Goal: Transaction & Acquisition: Purchase product/service

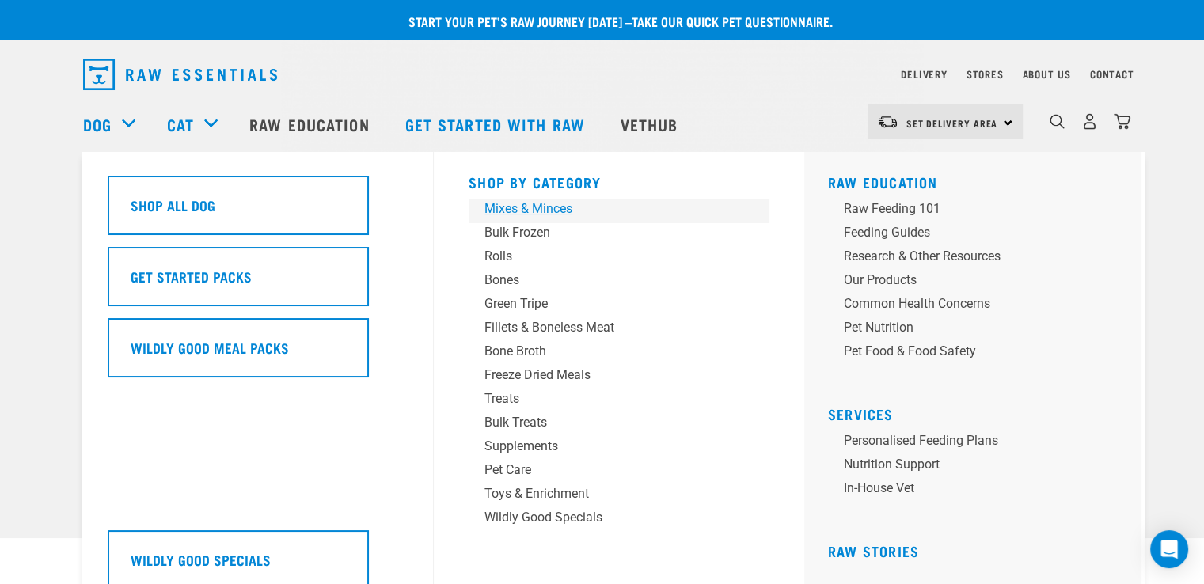
click at [564, 204] on div "Mixes & Minces" at bounding box center [607, 208] width 247 height 19
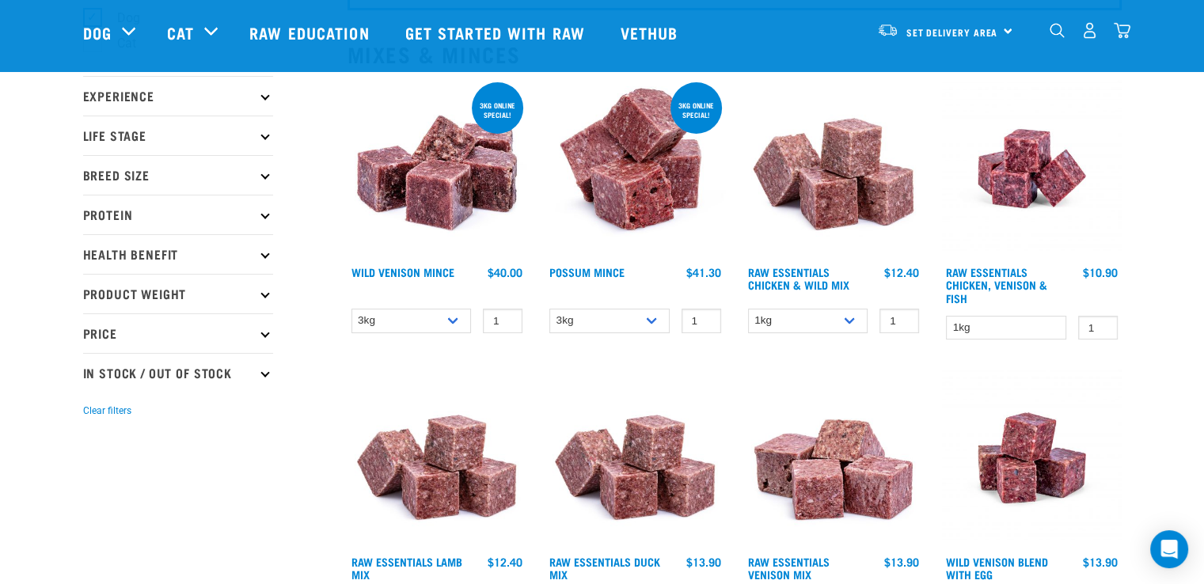
scroll to position [190, 0]
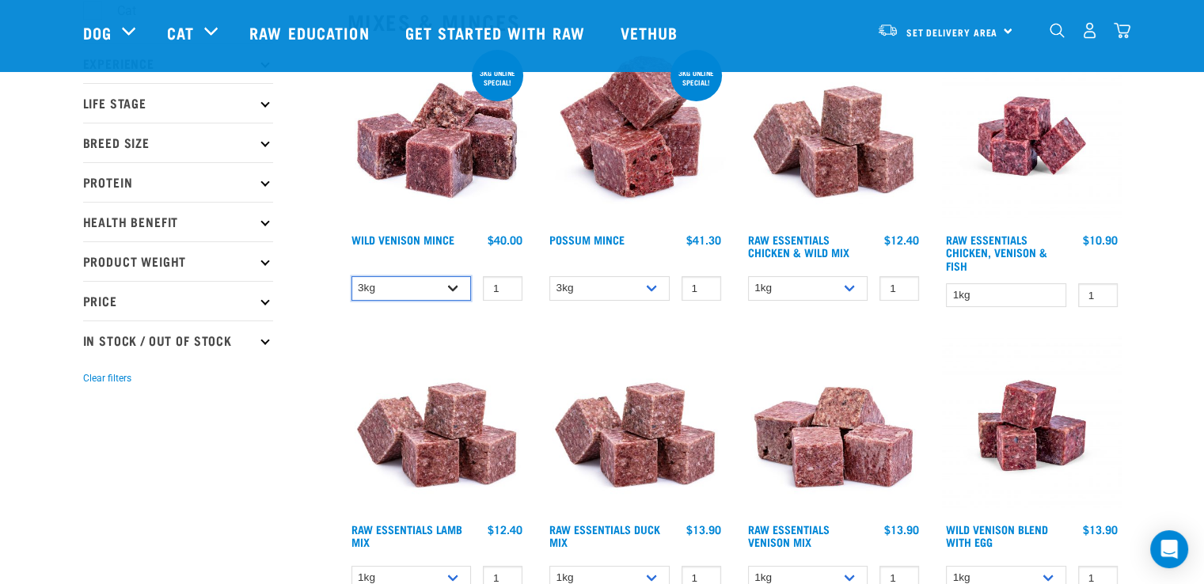
click at [453, 287] on select "3kg 1kg" at bounding box center [411, 288] width 120 height 25
select select "926"
click at [351, 276] on select "3kg 1kg" at bounding box center [411, 288] width 120 height 25
click at [457, 292] on select "3kg 1kg" at bounding box center [411, 288] width 120 height 25
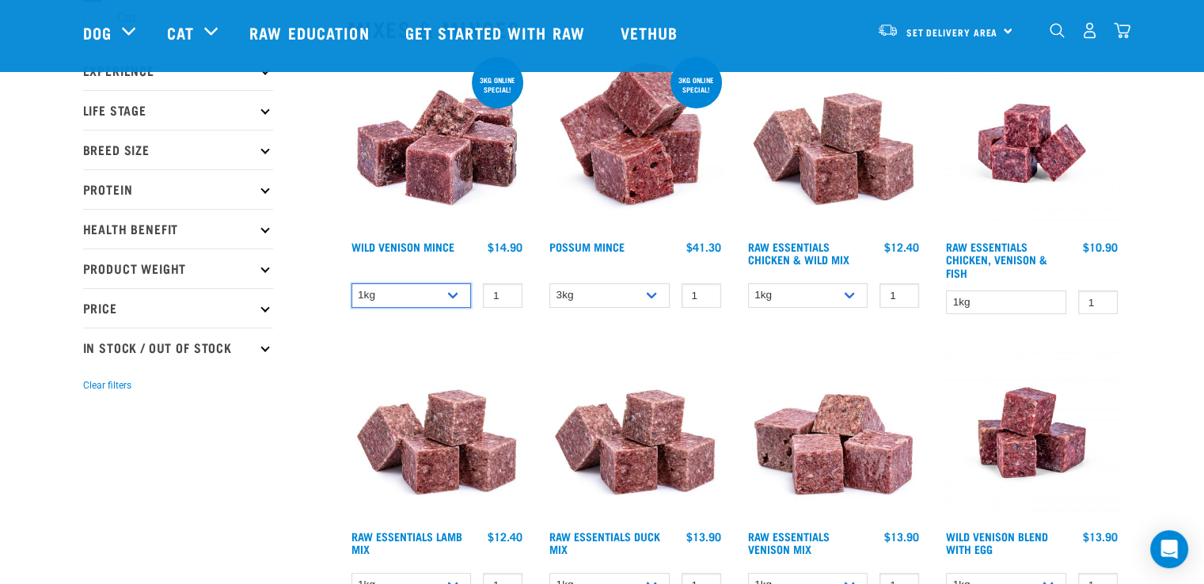
scroll to position [184, 0]
drag, startPoint x: 342, startPoint y: 242, endPoint x: 524, endPoint y: 245, distance: 182.0
click at [524, 245] on div "3kg online special! Wild Venison Mince 1 0 100 0 100" at bounding box center [437, 189] width 199 height 290
copy div "Wild Venison Mince $40.00 $14.90"
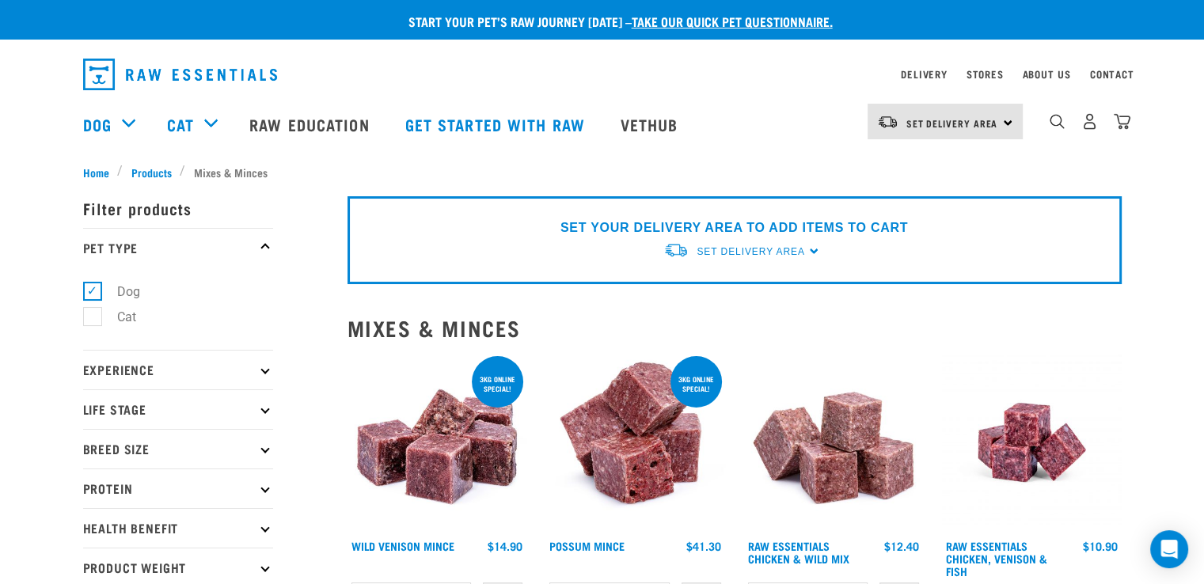
scroll to position [0, 0]
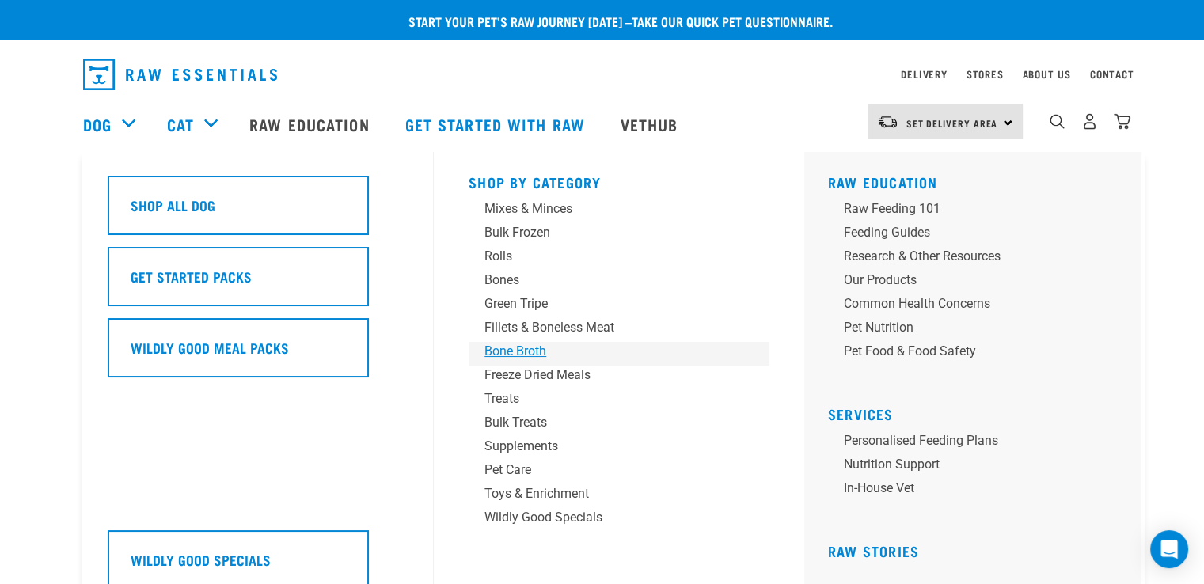
click at [534, 352] on div "Bone Broth" at bounding box center [607, 351] width 247 height 19
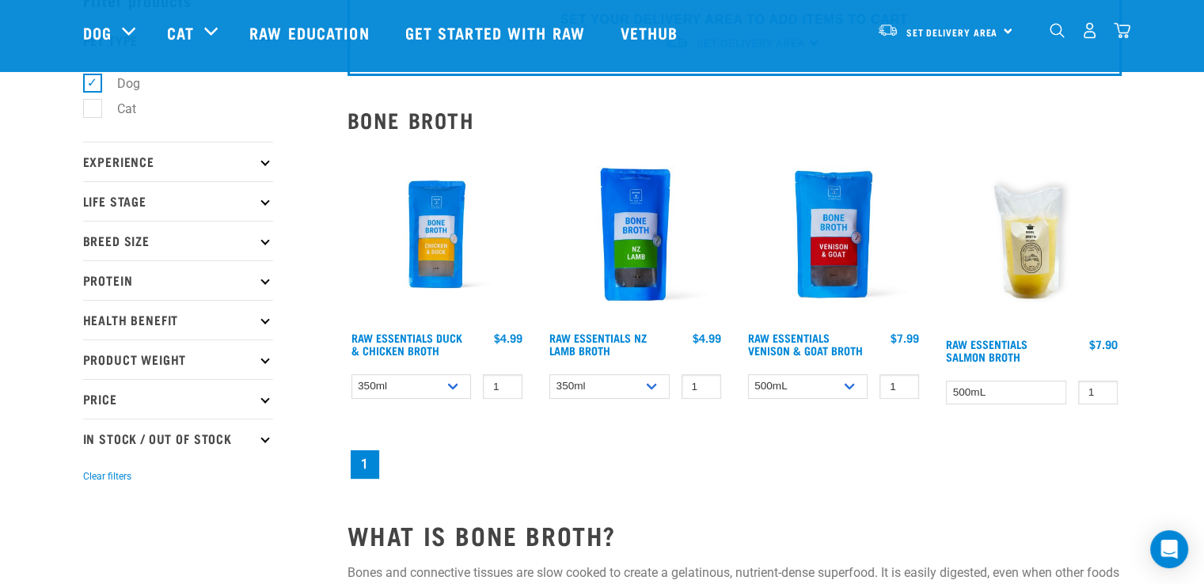
scroll to position [138, 0]
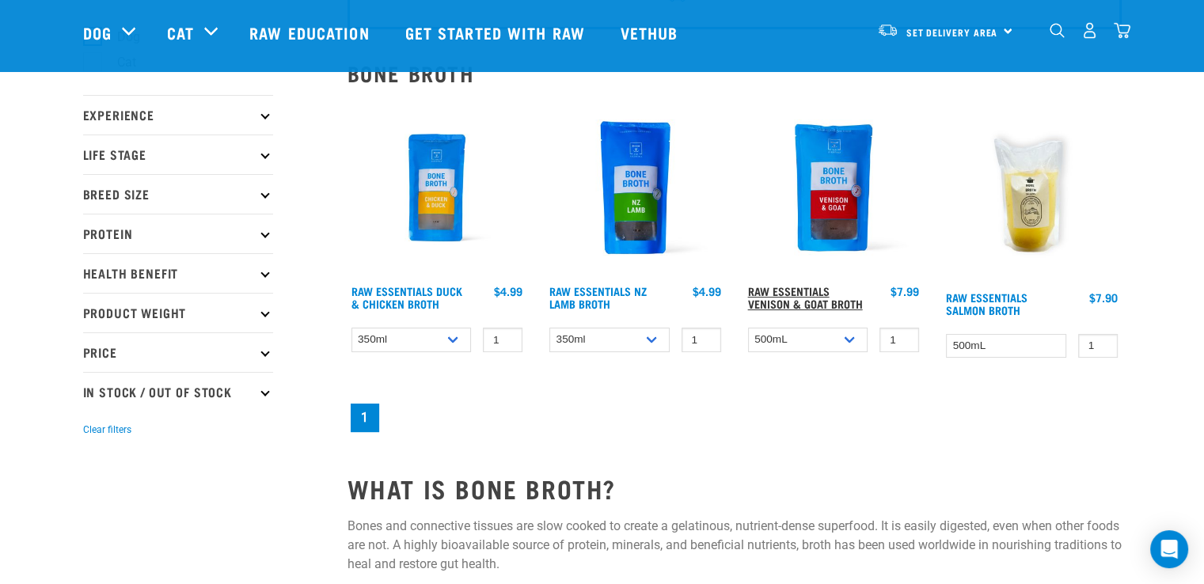
click at [806, 305] on link "Raw Essentials Venison & Goat Broth" at bounding box center [805, 297] width 115 height 18
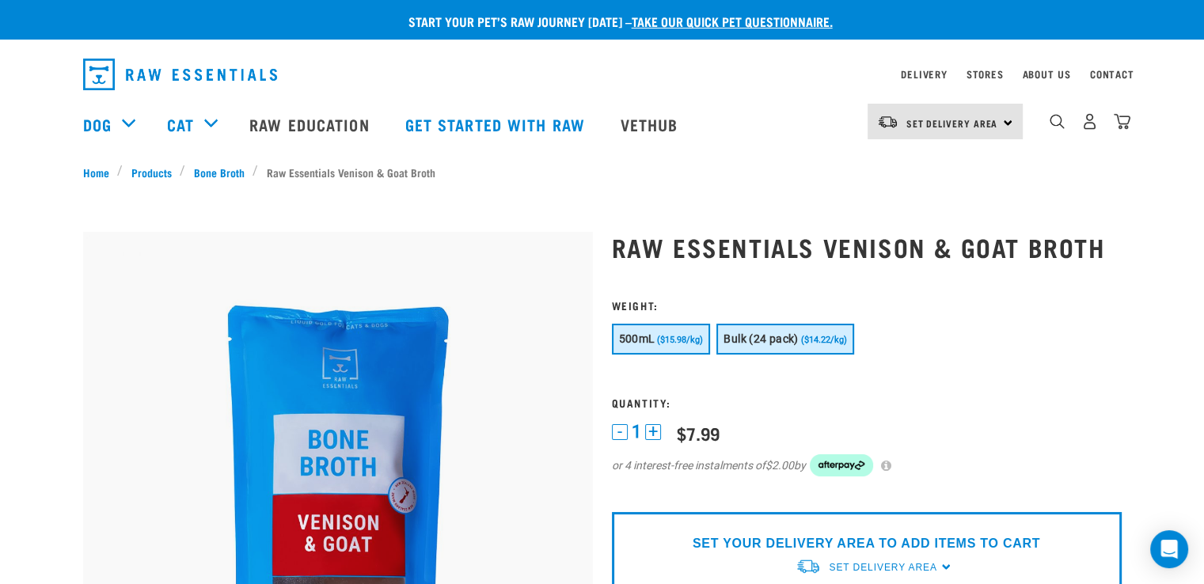
click at [791, 333] on span "Bulk (24 pack)" at bounding box center [760, 338] width 74 height 13
click at [679, 329] on button "500mL ($15.98/kg)" at bounding box center [661, 339] width 99 height 31
click at [756, 330] on button "Bulk (24 pack) ($14.22/kg)" at bounding box center [784, 339] width 137 height 31
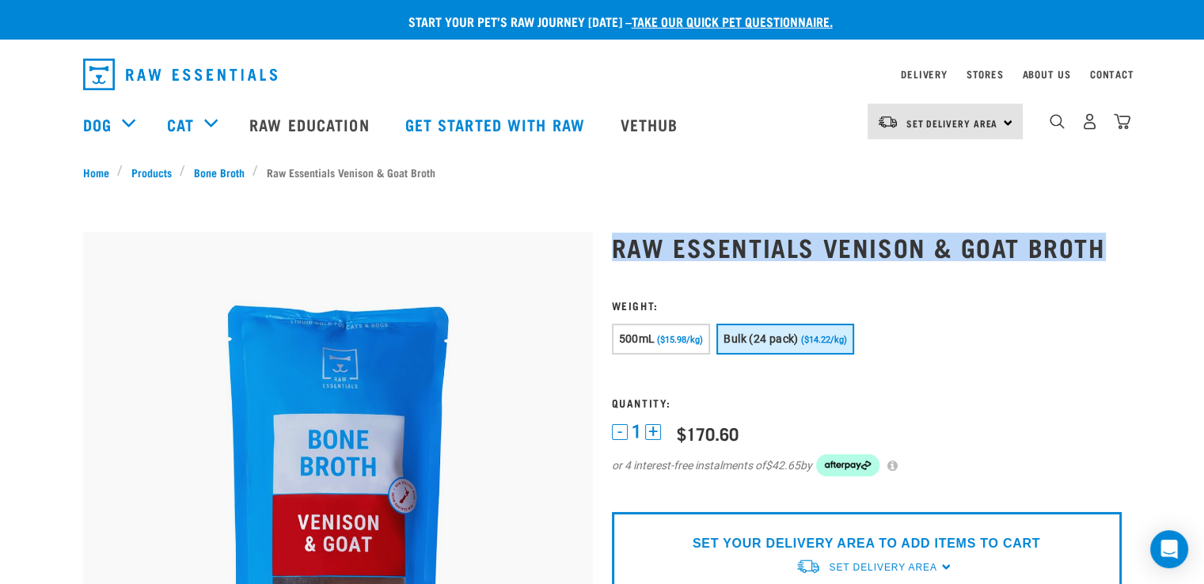
drag, startPoint x: 611, startPoint y: 251, endPoint x: 1134, endPoint y: 257, distance: 523.1
copy h1 "Raw Essentials Venison & Goat Broth"
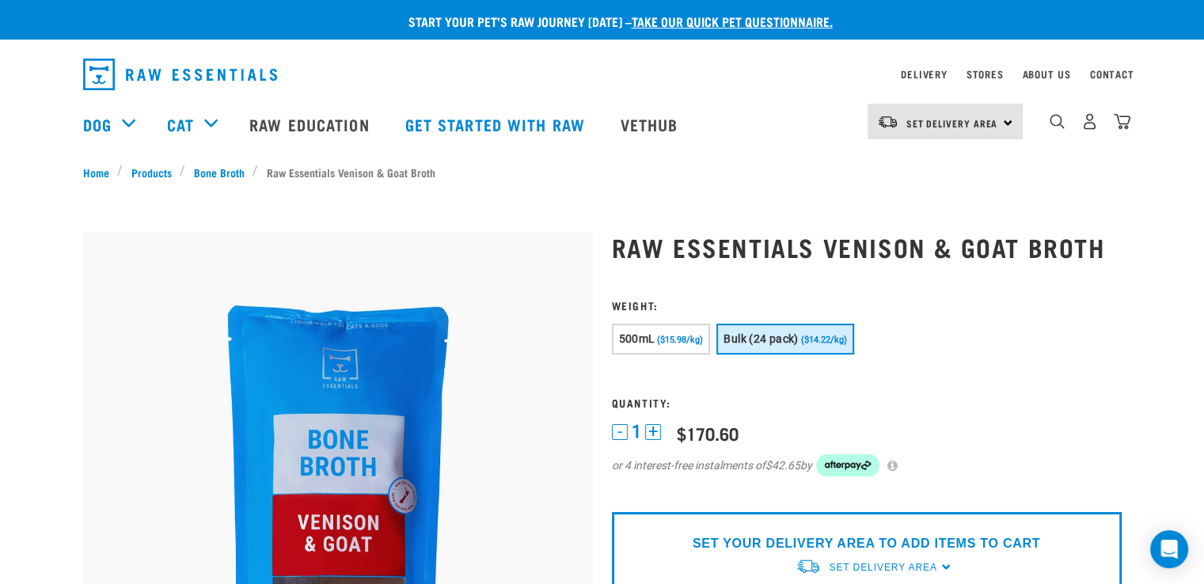
click at [818, 386] on form "1 -" at bounding box center [867, 397] width 510 height 197
drag, startPoint x: 712, startPoint y: 339, endPoint x: 852, endPoint y: 336, distance: 139.3
click at [852, 336] on div "500mL ($15.98/kg) Bulk (24 pack) ($14.22/kg)" at bounding box center [867, 341] width 510 height 35
copy div "Bulk (24 pack) ($14.22/kg)"
click at [877, 410] on form "1 -" at bounding box center [867, 397] width 510 height 197
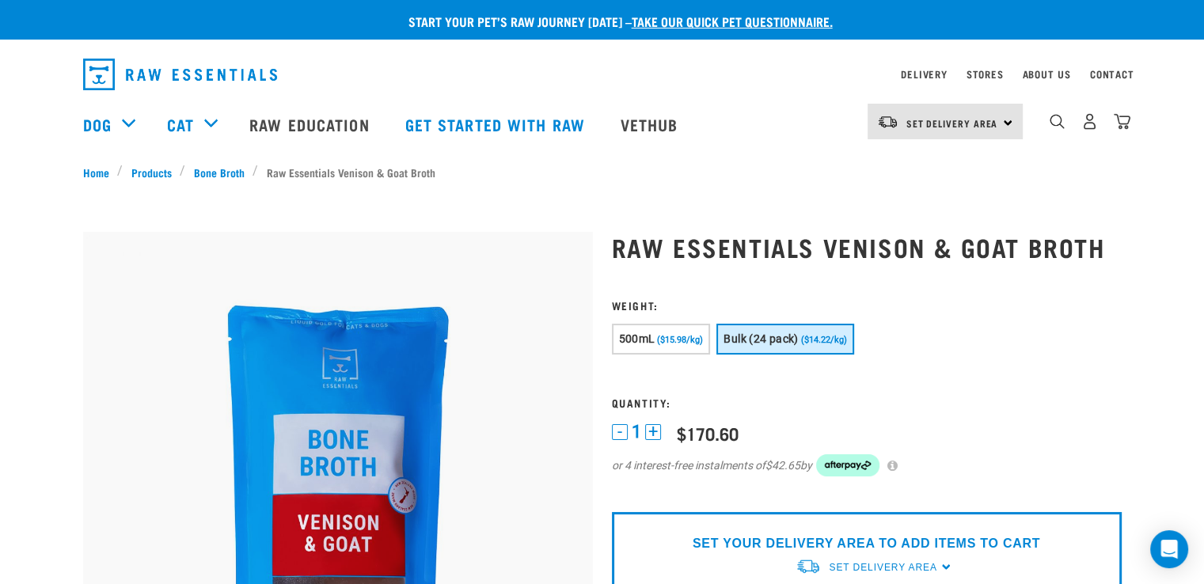
drag, startPoint x: 676, startPoint y: 432, endPoint x: 739, endPoint y: 431, distance: 63.3
click at [739, 431] on div "1 - 1 + 0 100 0 100 $7.99 $170.60 or 4 interest-free instalments of $42.65 by" at bounding box center [867, 459] width 510 height 75
copy div "$170.60"
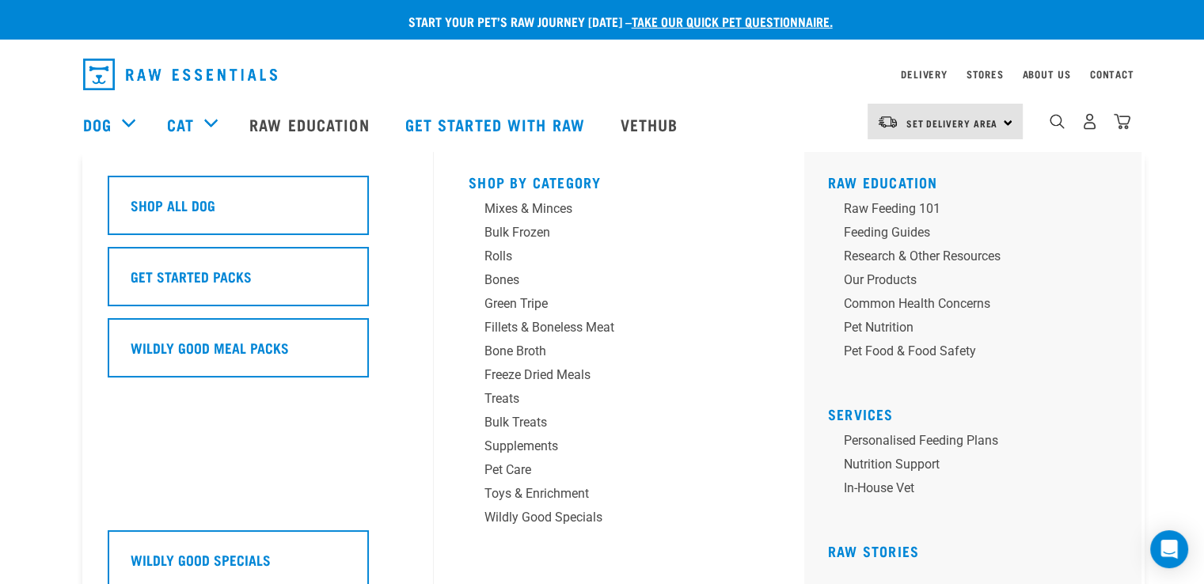
click at [120, 125] on div "Dog" at bounding box center [117, 124] width 68 height 63
click at [527, 305] on div "Green Tripe" at bounding box center [607, 303] width 247 height 19
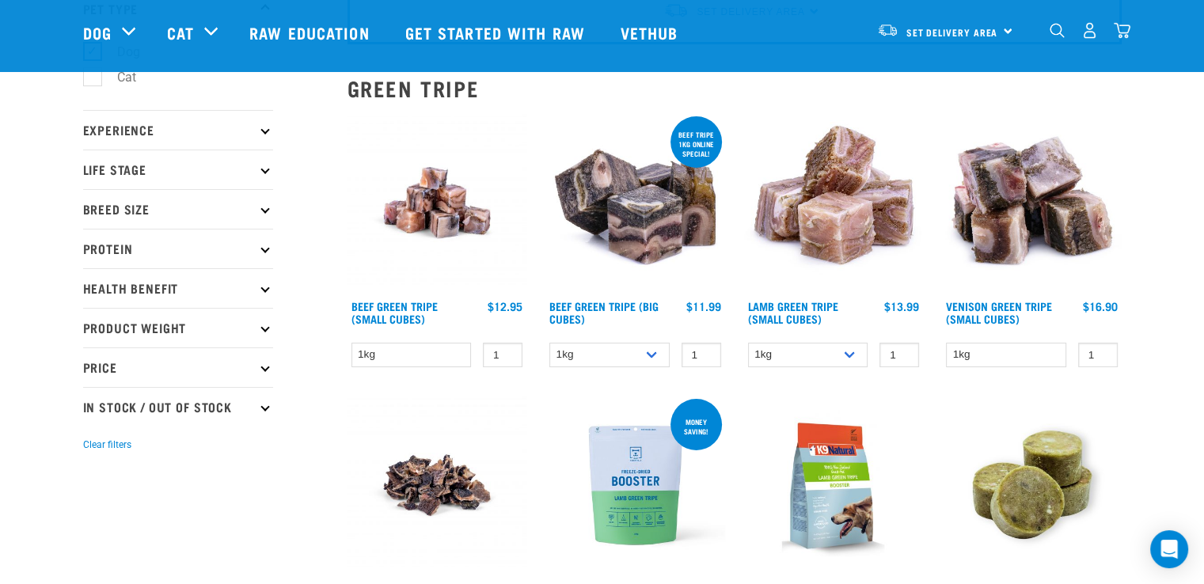
scroll to position [126, 0]
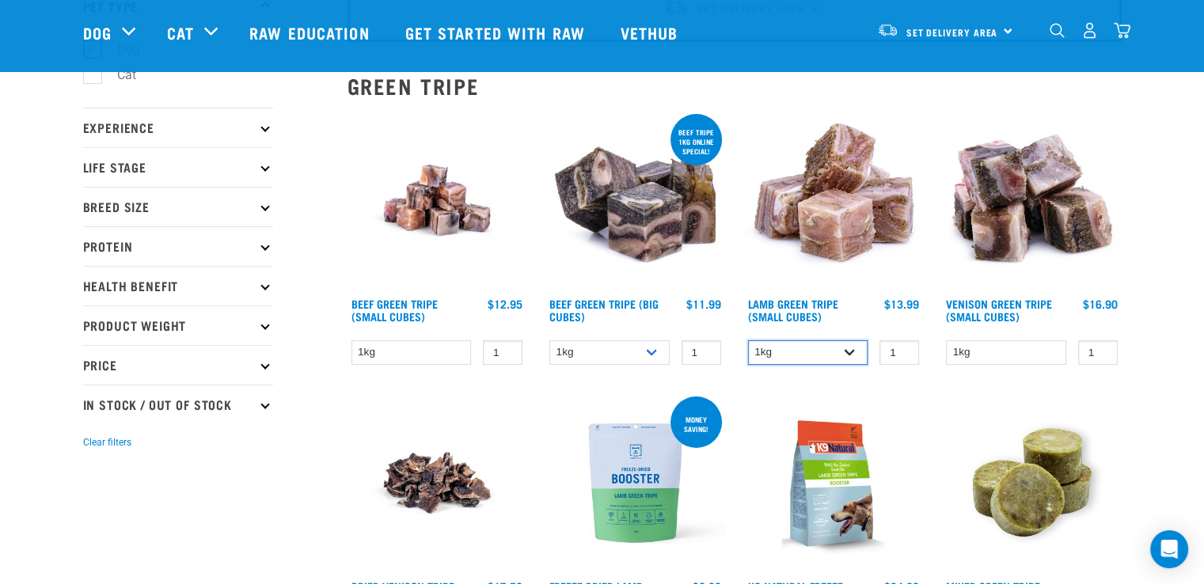
click at [854, 347] on select "1kg 3kg" at bounding box center [808, 352] width 120 height 25
click at [748, 340] on select "1kg 3kg" at bounding box center [808, 352] width 120 height 25
click at [982, 370] on div "Venison Green Tripe (Small Cubes) 1 0 100" at bounding box center [1031, 242] width 199 height 283
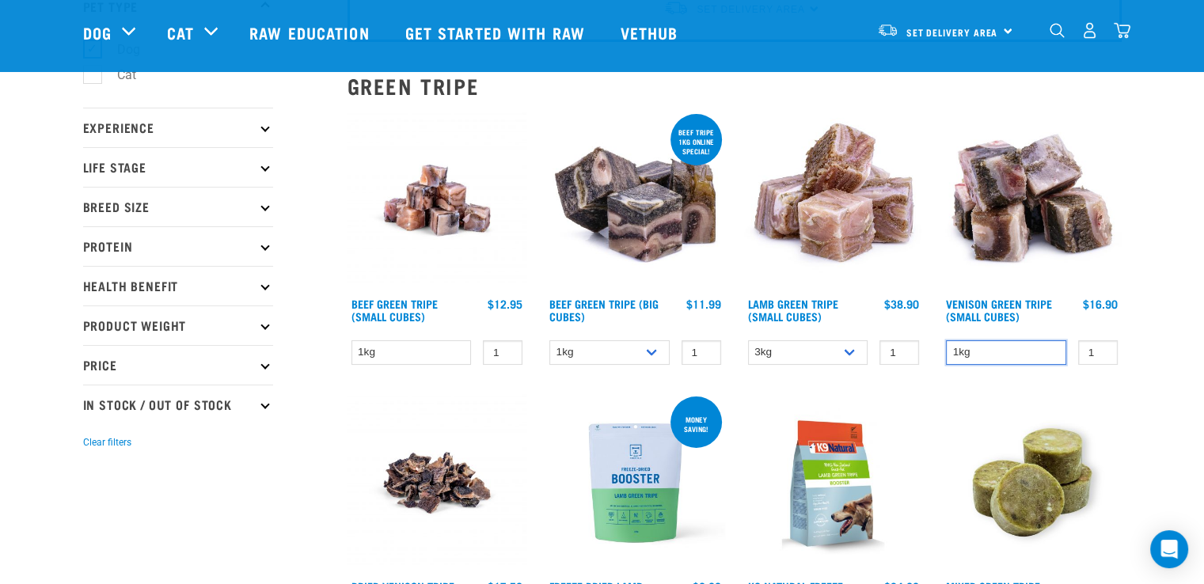
click at [982, 350] on select "1kg" at bounding box center [1006, 352] width 120 height 25
click at [946, 340] on select "1kg" at bounding box center [1006, 352] width 120 height 25
click at [790, 352] on select "1kg 3kg" at bounding box center [808, 352] width 120 height 25
click at [748, 340] on select "1kg 3kg" at bounding box center [808, 352] width 120 height 25
click at [792, 351] on select "1kg 3kg" at bounding box center [808, 352] width 120 height 25
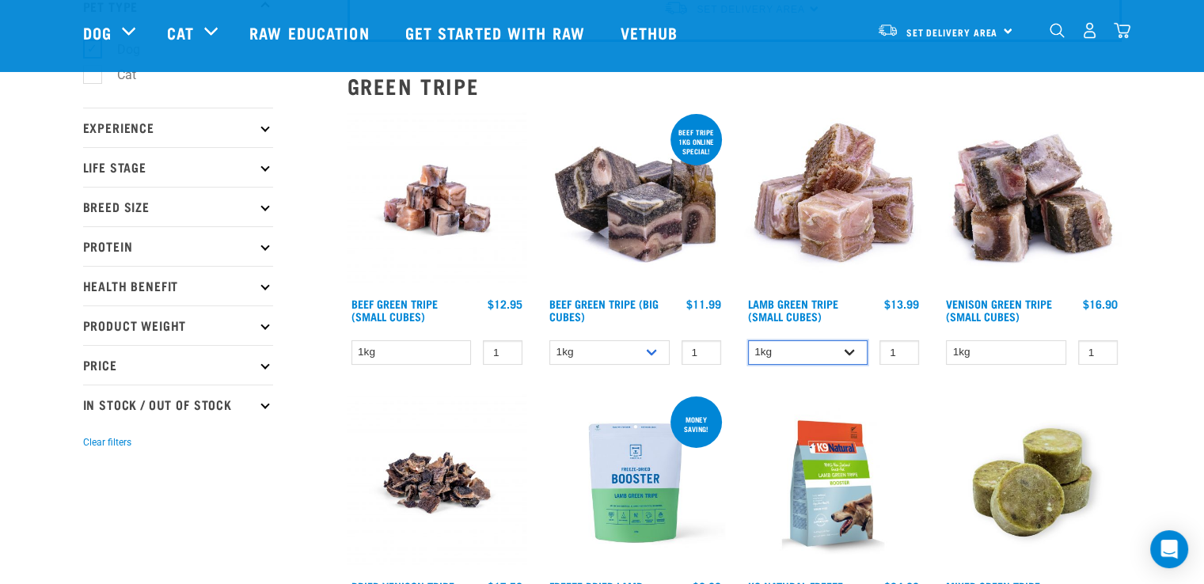
select select "344959"
click at [748, 340] on select "1kg 3kg" at bounding box center [808, 352] width 120 height 25
drag, startPoint x: 741, startPoint y: 302, endPoint x: 919, endPoint y: 305, distance: 178.1
click at [919, 305] on div "Lamb Green Tripe (Small Cubes) 1 0 100 0 100 0 100" at bounding box center [833, 242] width 199 height 283
copy div "Lamb Green Tripe (Small Cubes) $13.99 $38.90"
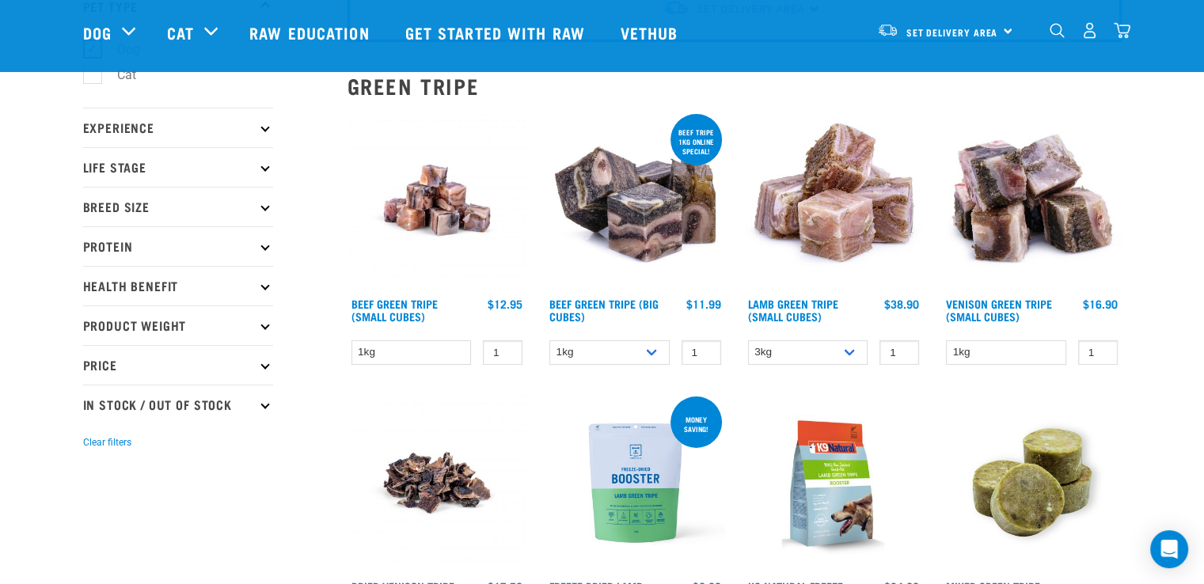
scroll to position [0, 0]
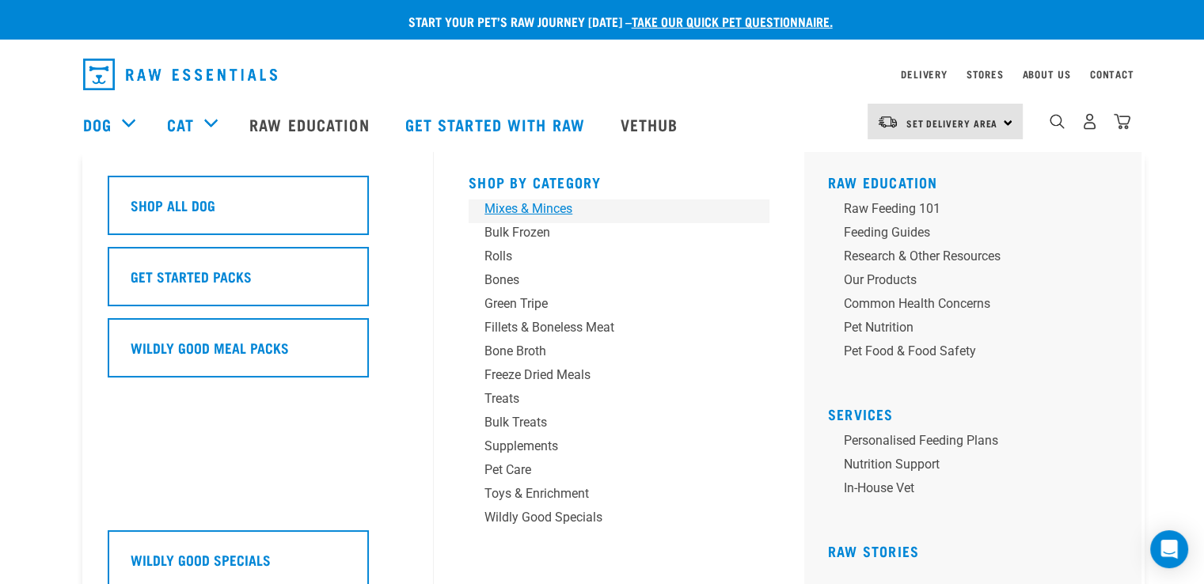
click at [557, 211] on div "Mixes & Minces" at bounding box center [607, 208] width 247 height 19
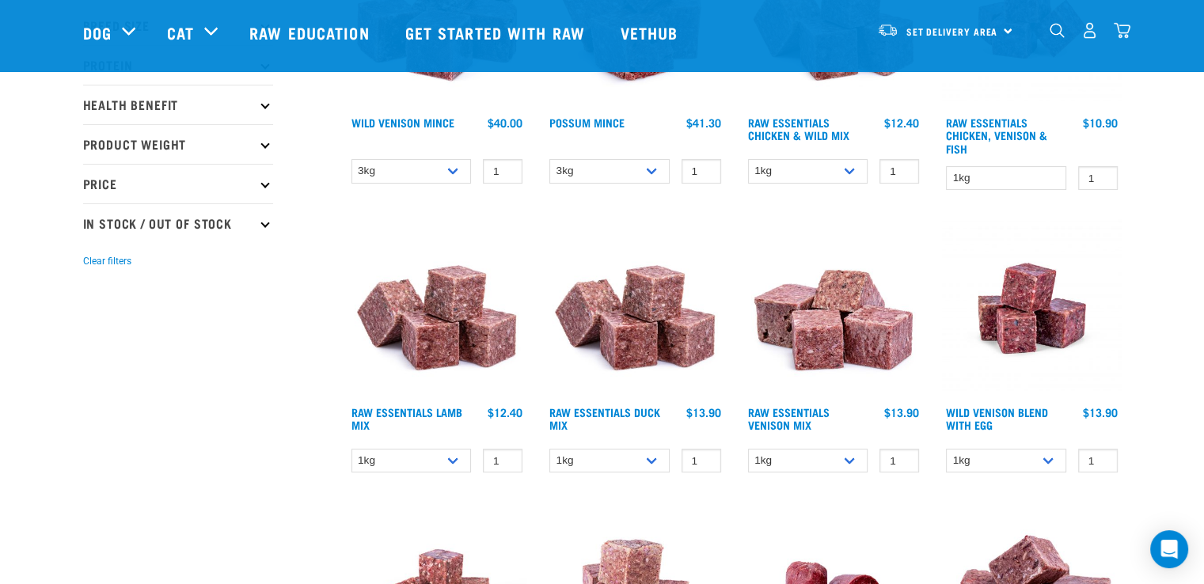
scroll to position [307, 0]
click at [854, 453] on select "1kg 3kg" at bounding box center [808, 461] width 120 height 25
select select "712"
click at [748, 449] on select "1kg 3kg" at bounding box center [808, 461] width 120 height 25
click at [778, 421] on link "Raw Essentials Venison Mix" at bounding box center [789, 418] width 82 height 18
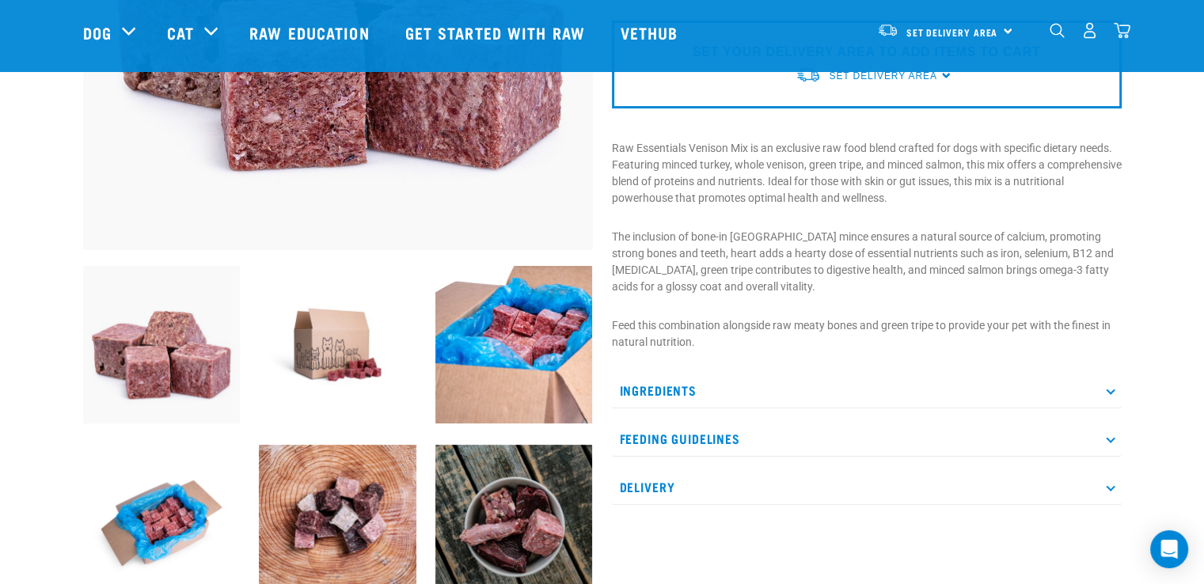
scroll to position [374, 0]
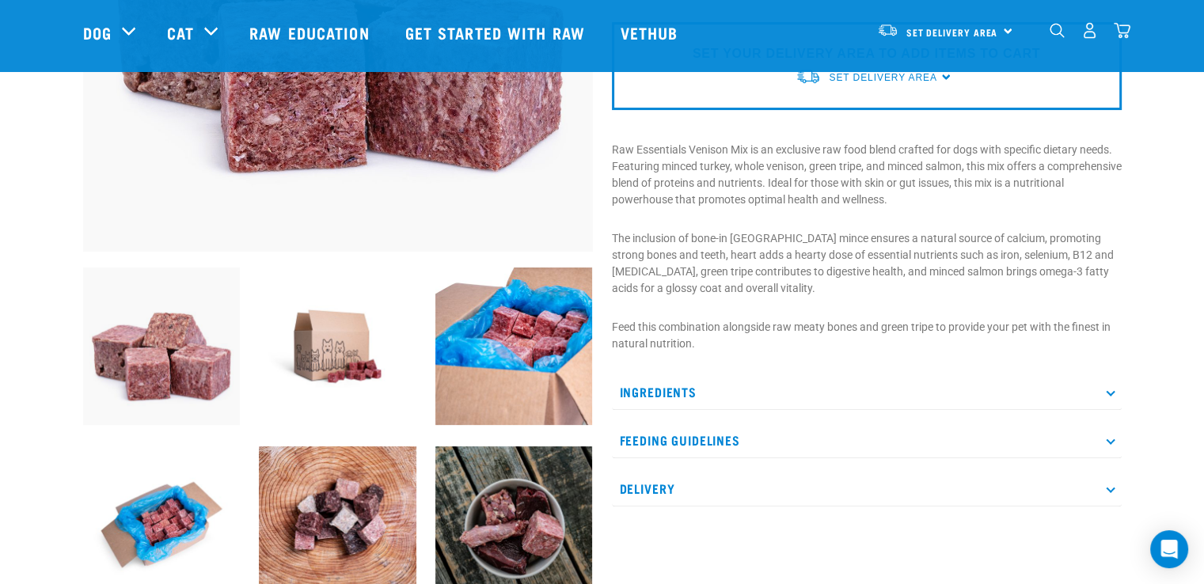
click at [991, 380] on p "Ingredients" at bounding box center [867, 392] width 510 height 36
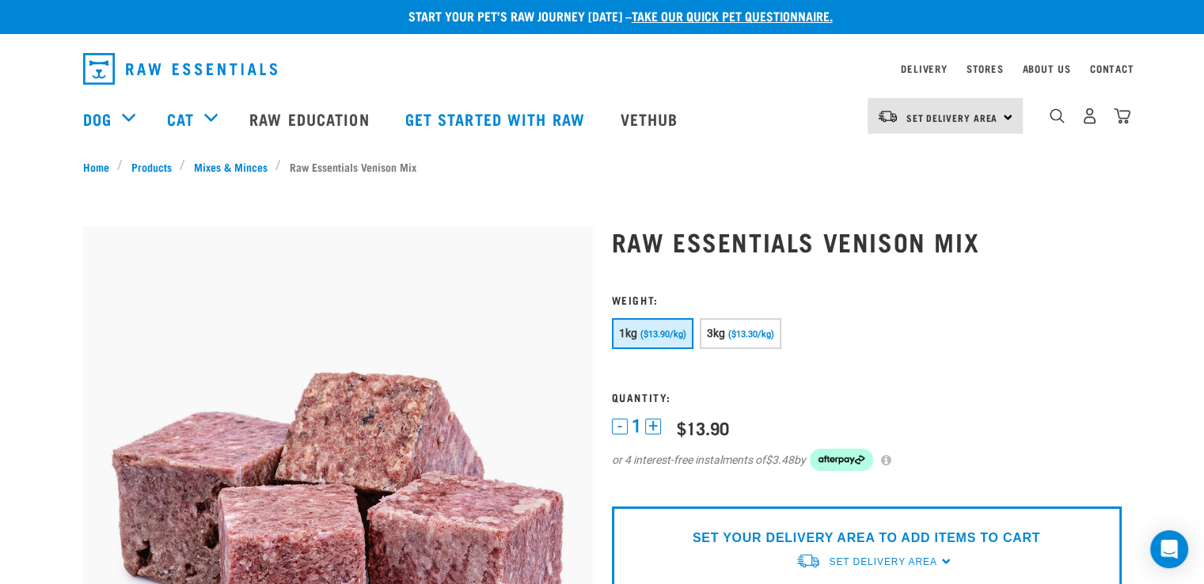
scroll to position [0, 0]
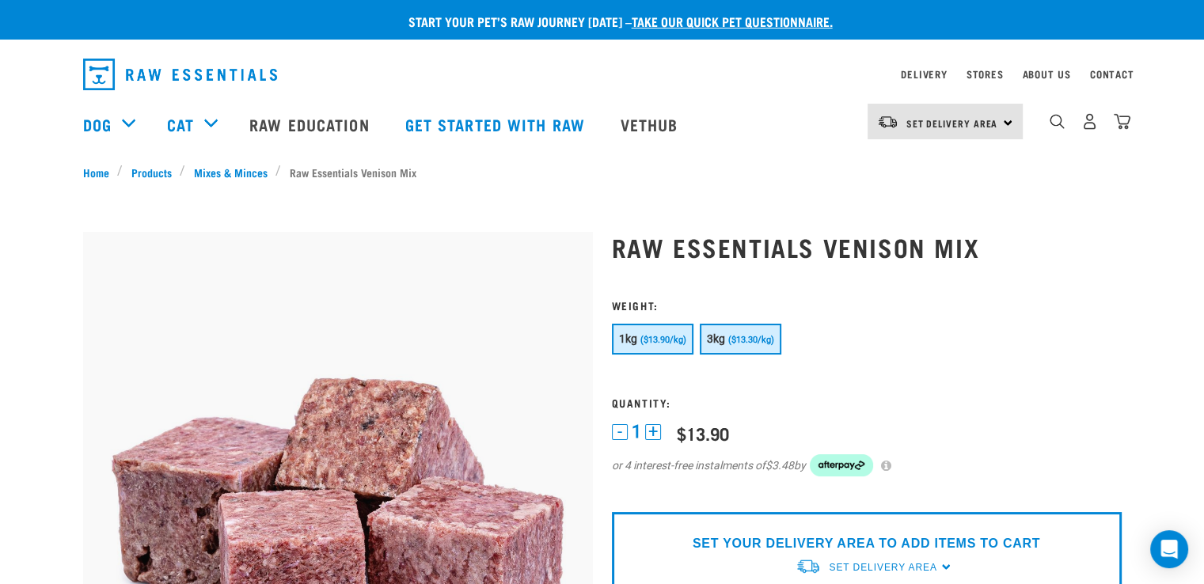
click at [764, 336] on span "($13.30/kg)" at bounding box center [751, 340] width 46 height 10
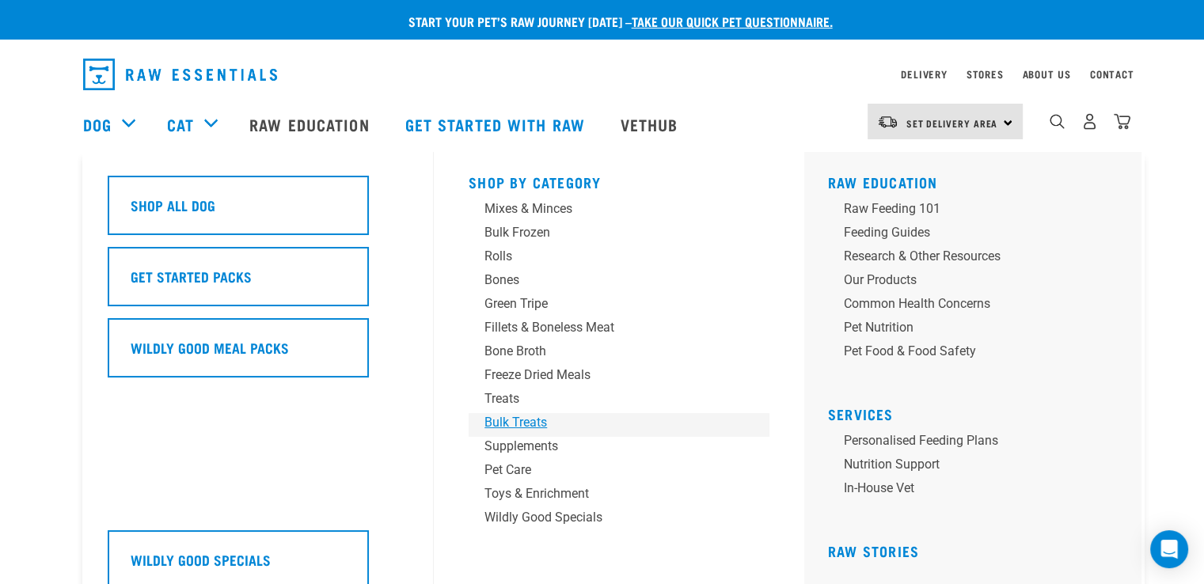
click at [503, 419] on div "Bulk Treats" at bounding box center [607, 422] width 247 height 19
click at [528, 223] on div "Bulk Frozen" at bounding box center [607, 232] width 247 height 19
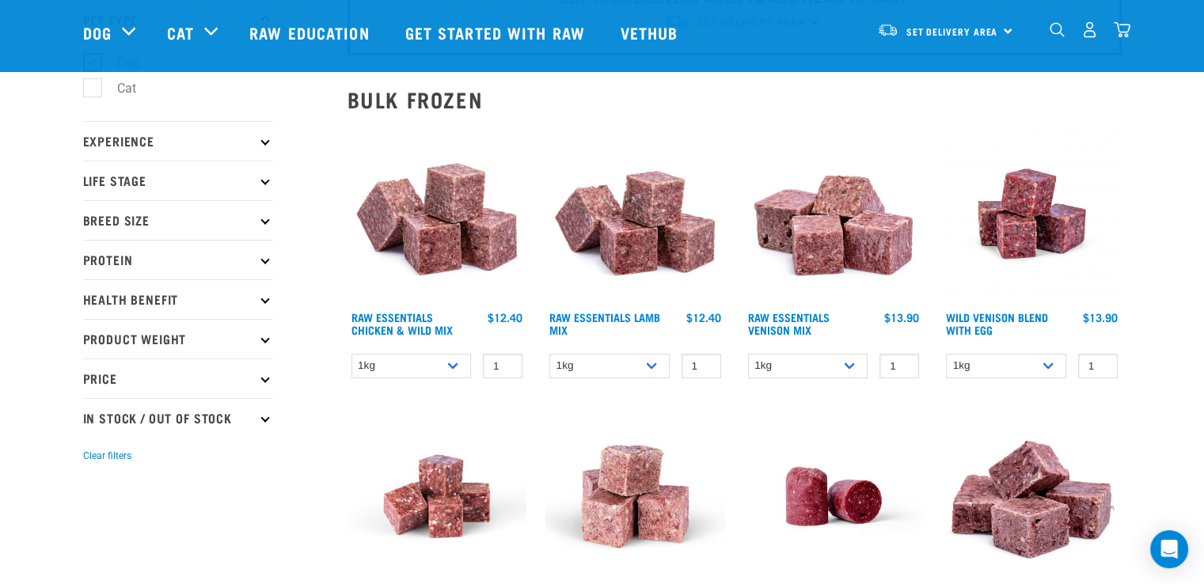
scroll to position [149, 0]
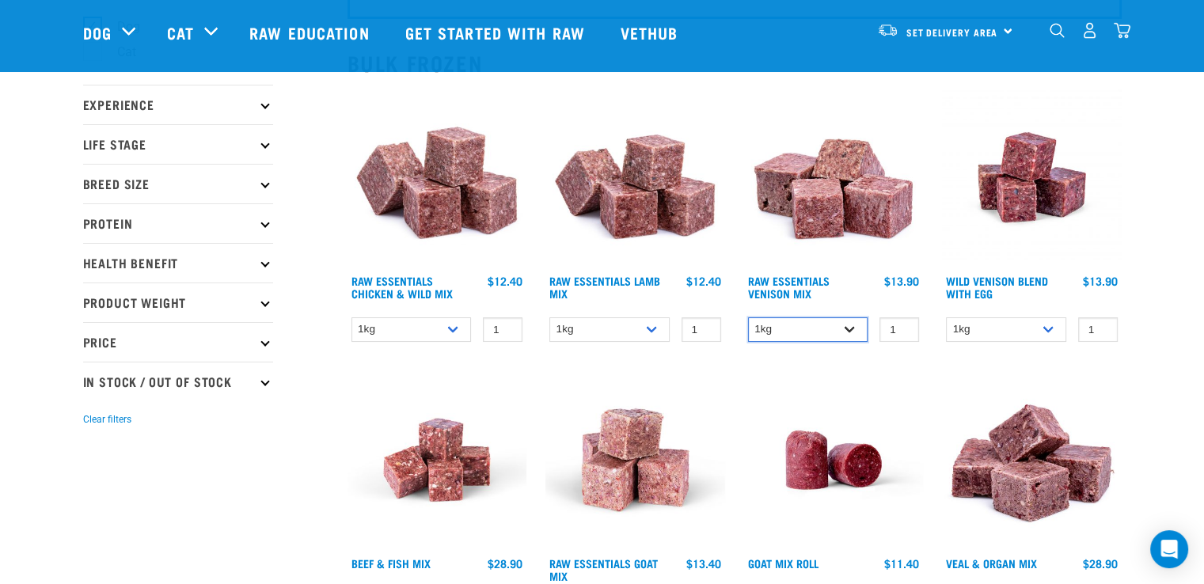
click at [820, 324] on select "1kg 3kg" at bounding box center [808, 329] width 120 height 25
select select "712"
click at [748, 317] on select "1kg 3kg" at bounding box center [808, 329] width 120 height 25
click at [639, 327] on select "1kg 3kg Bulk (10kg)" at bounding box center [609, 329] width 120 height 25
click at [1044, 321] on select "1kg 3kg Bulk (10kg)" at bounding box center [1006, 329] width 120 height 25
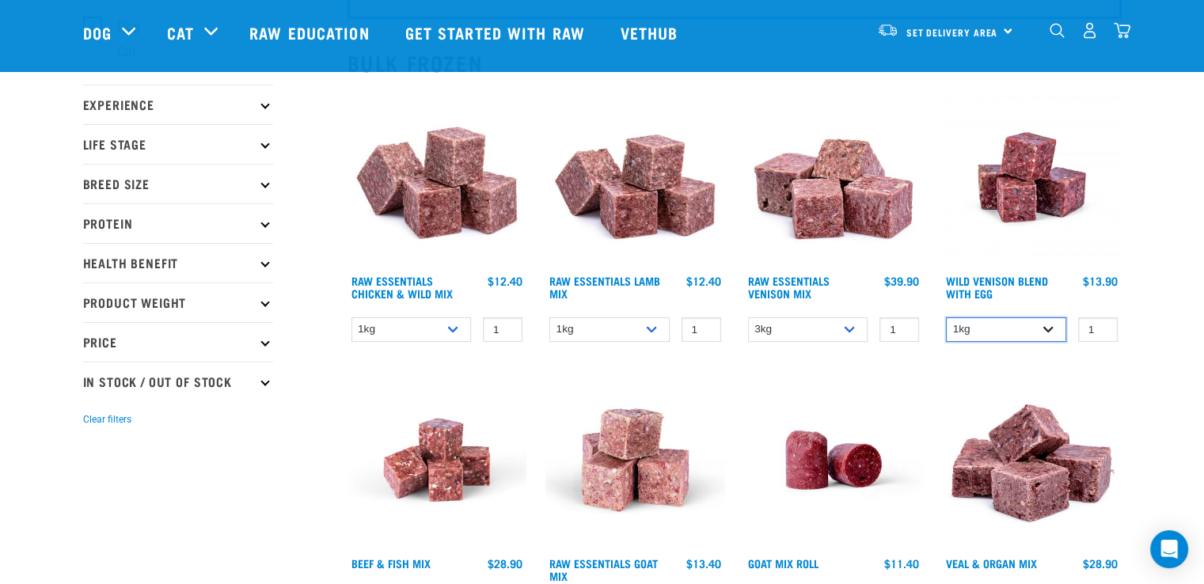
select select "50722"
click at [946, 317] on select "1kg 3kg Bulk (10kg)" at bounding box center [1006, 329] width 120 height 25
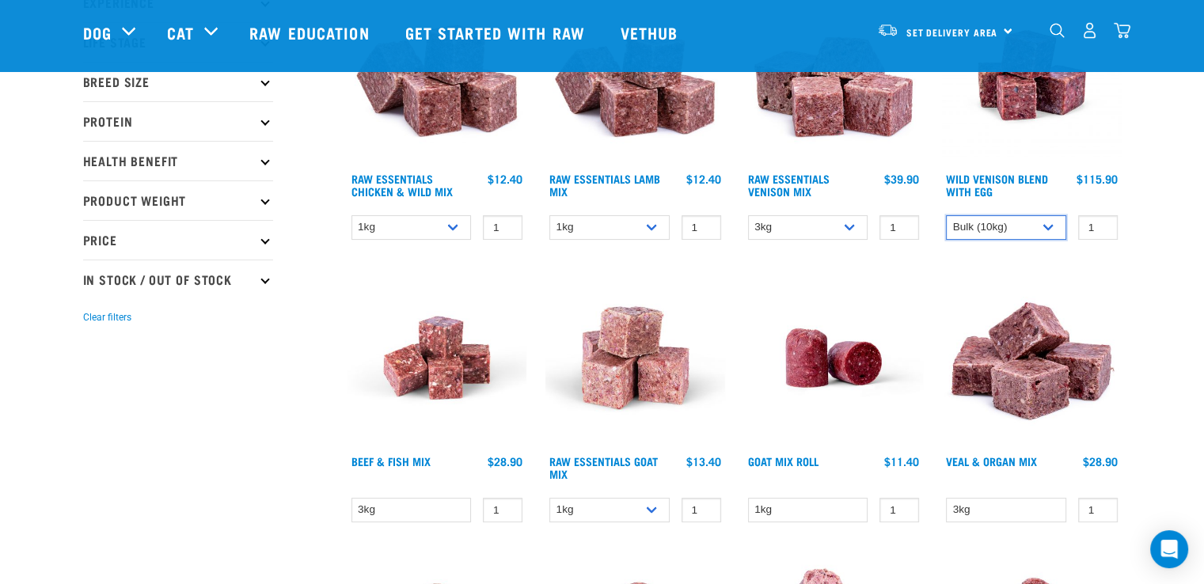
scroll to position [252, 0]
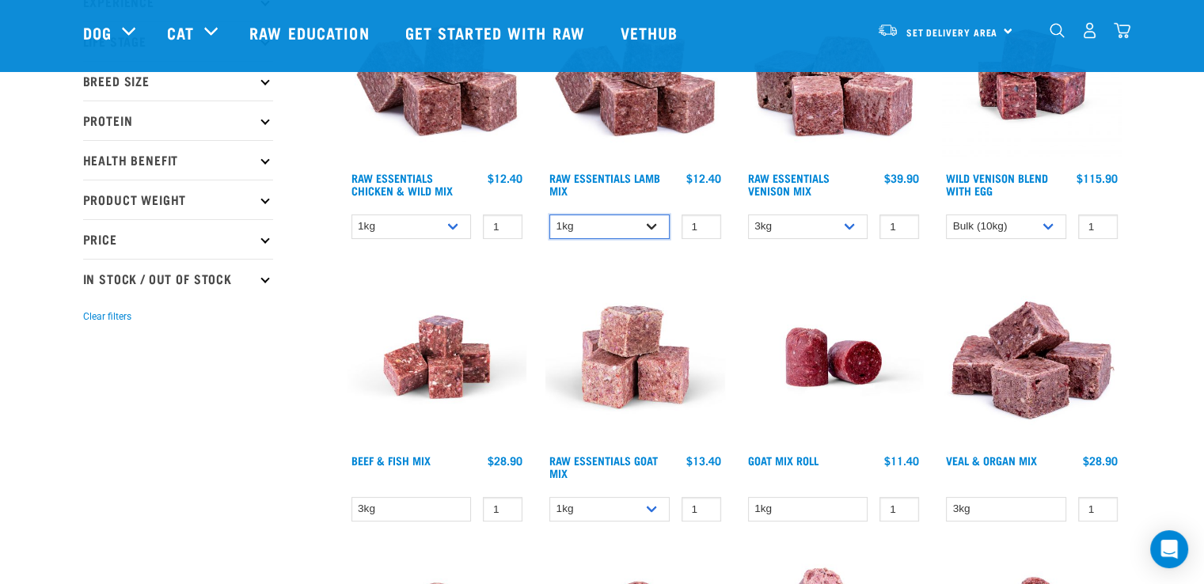
click at [614, 230] on select "1kg 3kg Bulk (10kg)" at bounding box center [609, 226] width 120 height 25
click at [549, 214] on select "1kg 3kg Bulk (10kg)" at bounding box center [609, 226] width 120 height 25
click at [635, 224] on select "1kg 3kg Bulk (10kg)" at bounding box center [609, 226] width 120 height 25
select select "18"
click at [549, 214] on select "1kg 3kg Bulk (10kg)" at bounding box center [609, 226] width 120 height 25
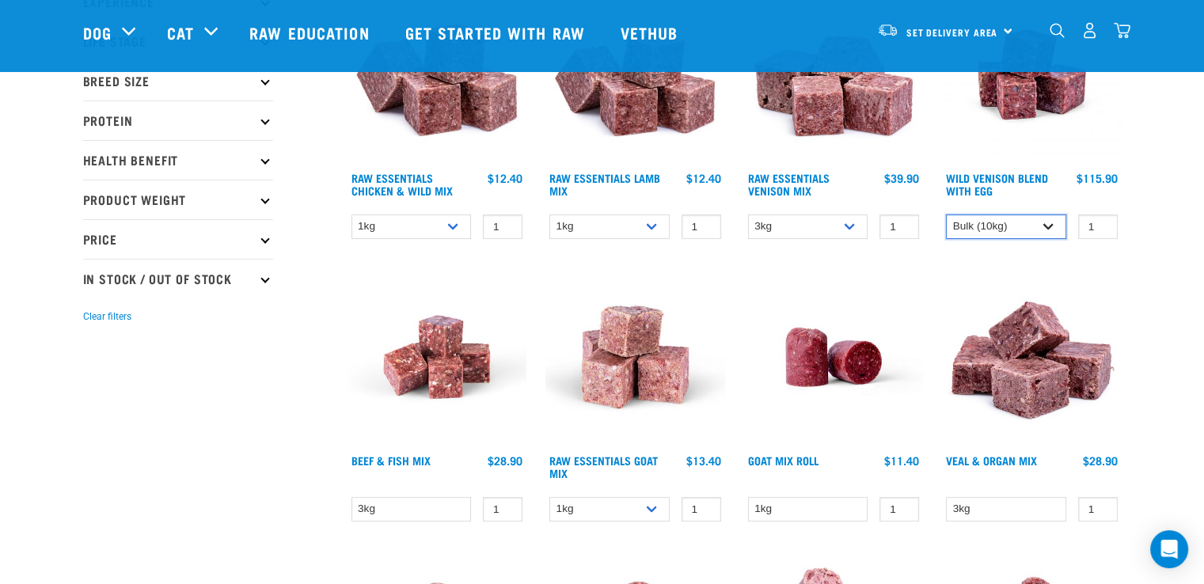
click at [1031, 219] on select "1kg 3kg Bulk (10kg)" at bounding box center [1006, 226] width 120 height 25
click at [946, 214] on select "1kg 3kg Bulk (10kg)" at bounding box center [1006, 226] width 120 height 25
click at [1012, 225] on select "1kg 3kg Bulk (10kg)" at bounding box center [1006, 226] width 120 height 25
select select "50722"
click at [946, 214] on select "1kg 3kg Bulk (10kg)" at bounding box center [1006, 226] width 120 height 25
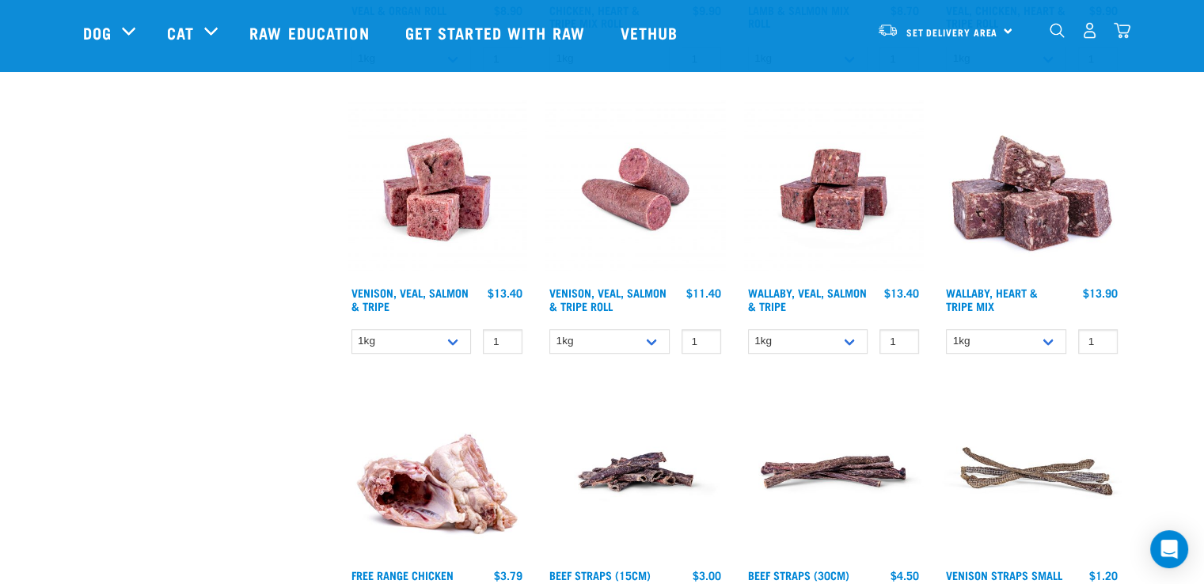
scroll to position [985, 0]
click at [414, 336] on select "1kg 3kg Bulk (18kg)" at bounding box center [411, 340] width 120 height 25
select select "327935"
click at [351, 328] on select "1kg 3kg Bulk (18kg)" at bounding box center [411, 340] width 120 height 25
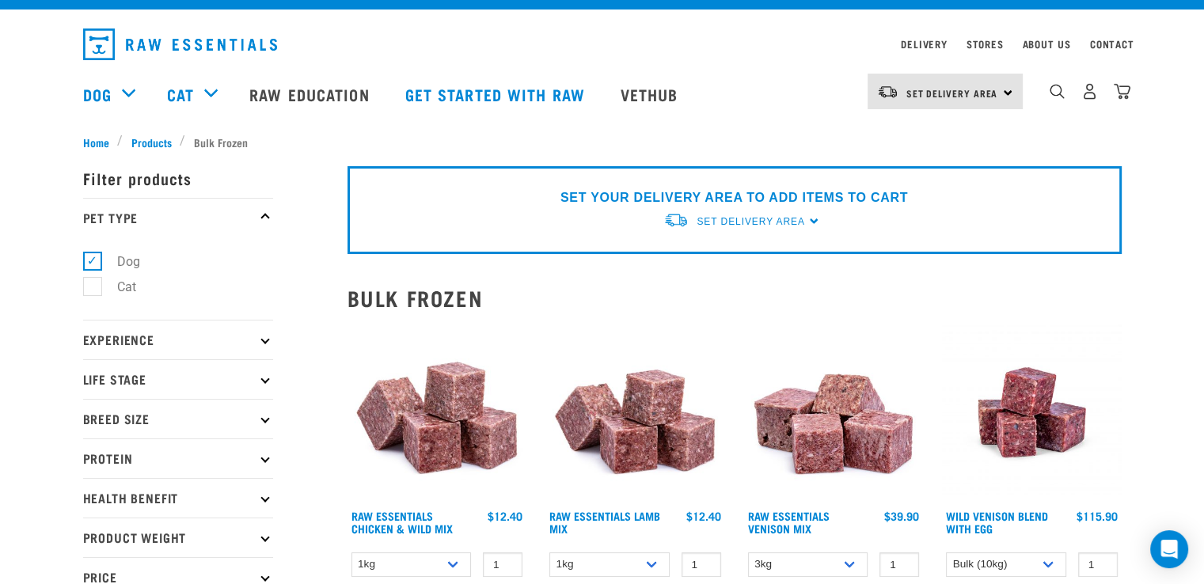
scroll to position [0, 0]
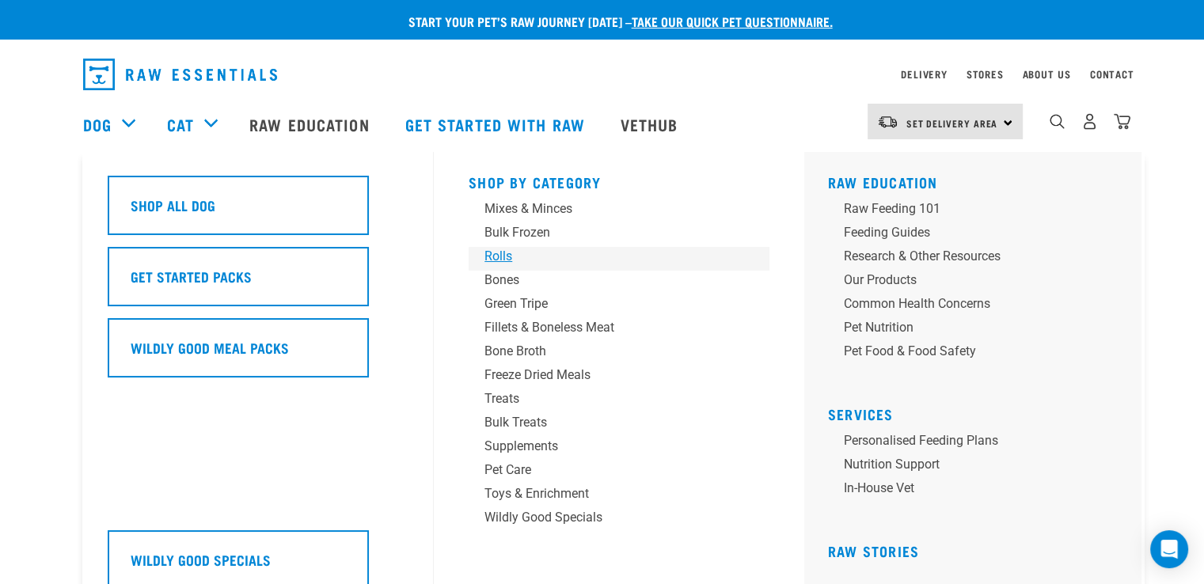
click at [555, 252] on div "Rolls" at bounding box center [607, 256] width 247 height 19
click at [503, 285] on div "Bones" at bounding box center [607, 280] width 247 height 19
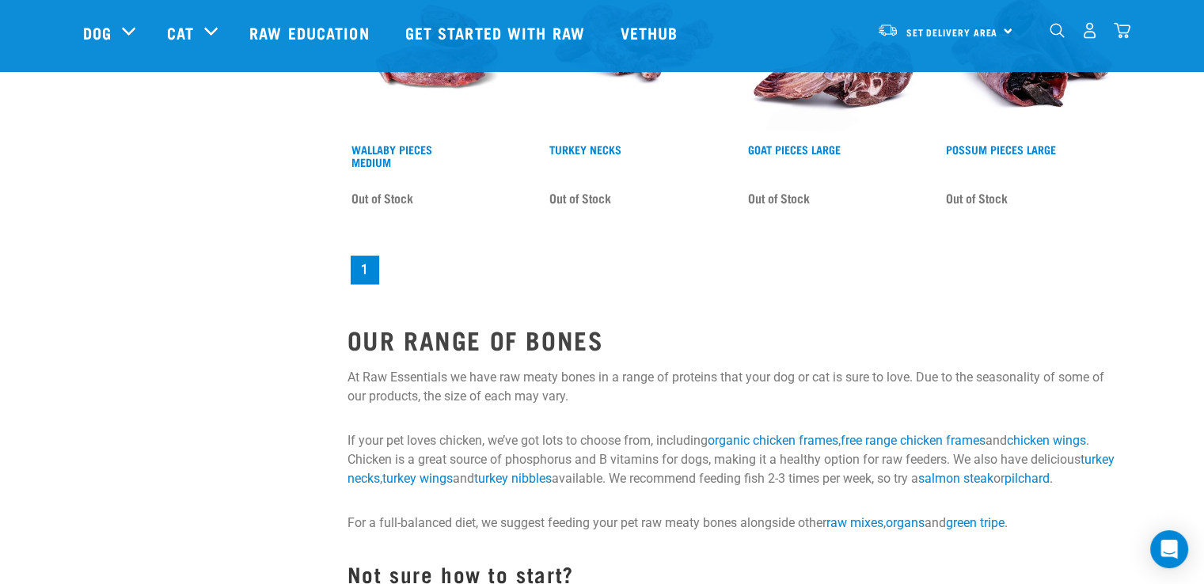
scroll to position [1697, 0]
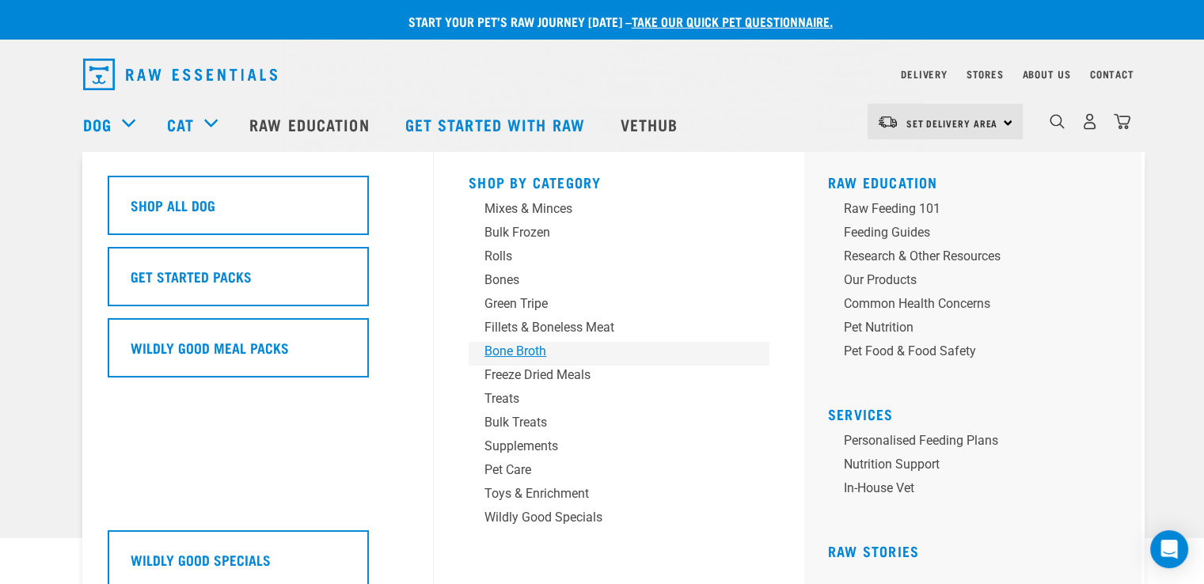
click at [541, 355] on div "Bone Broth" at bounding box center [607, 351] width 247 height 19
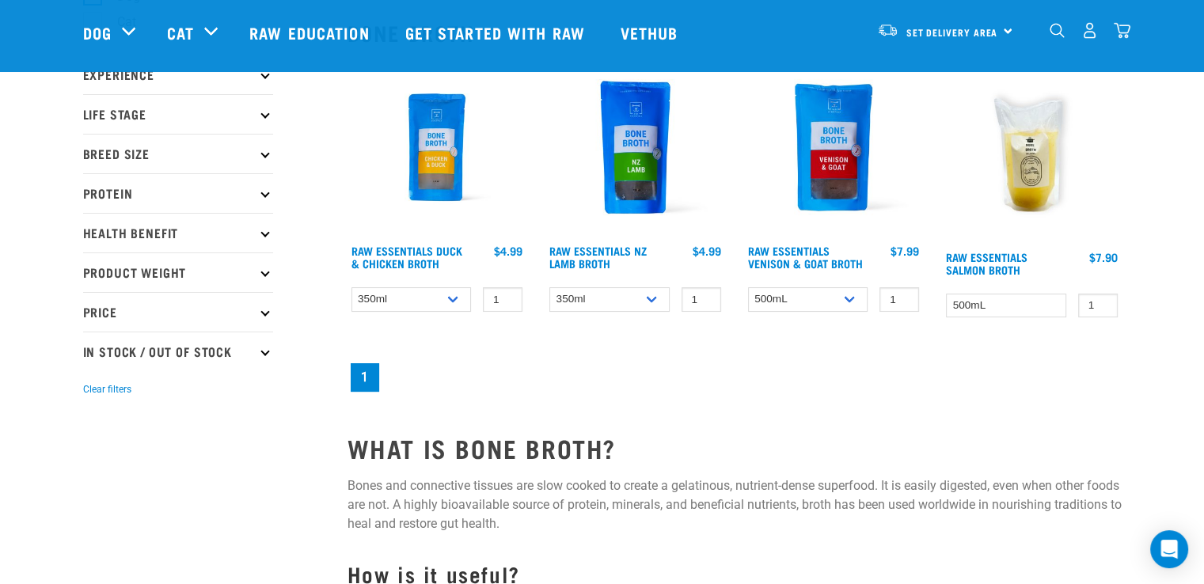
scroll to position [180, 0]
